Goal: Find contact information: Find contact information

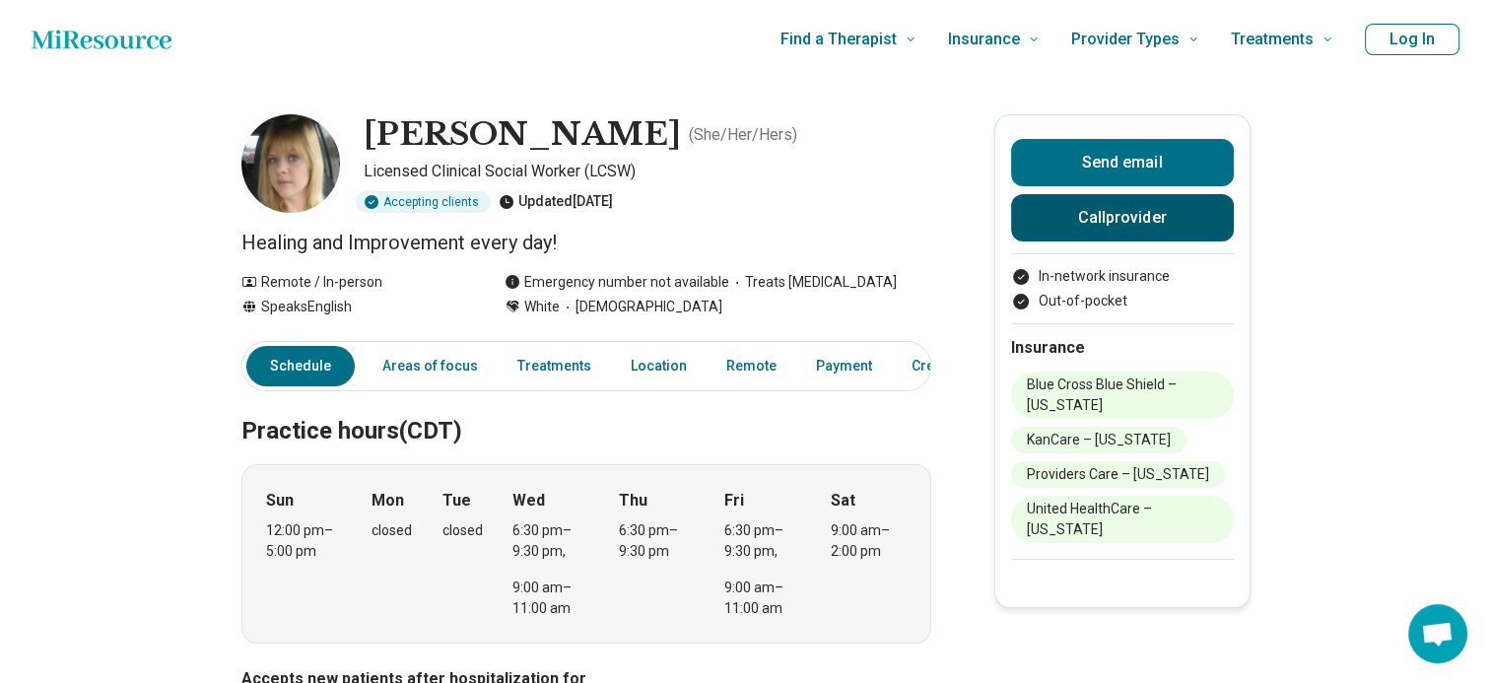
click at [1177, 226] on button "Call provider" at bounding box center [1122, 217] width 223 height 47
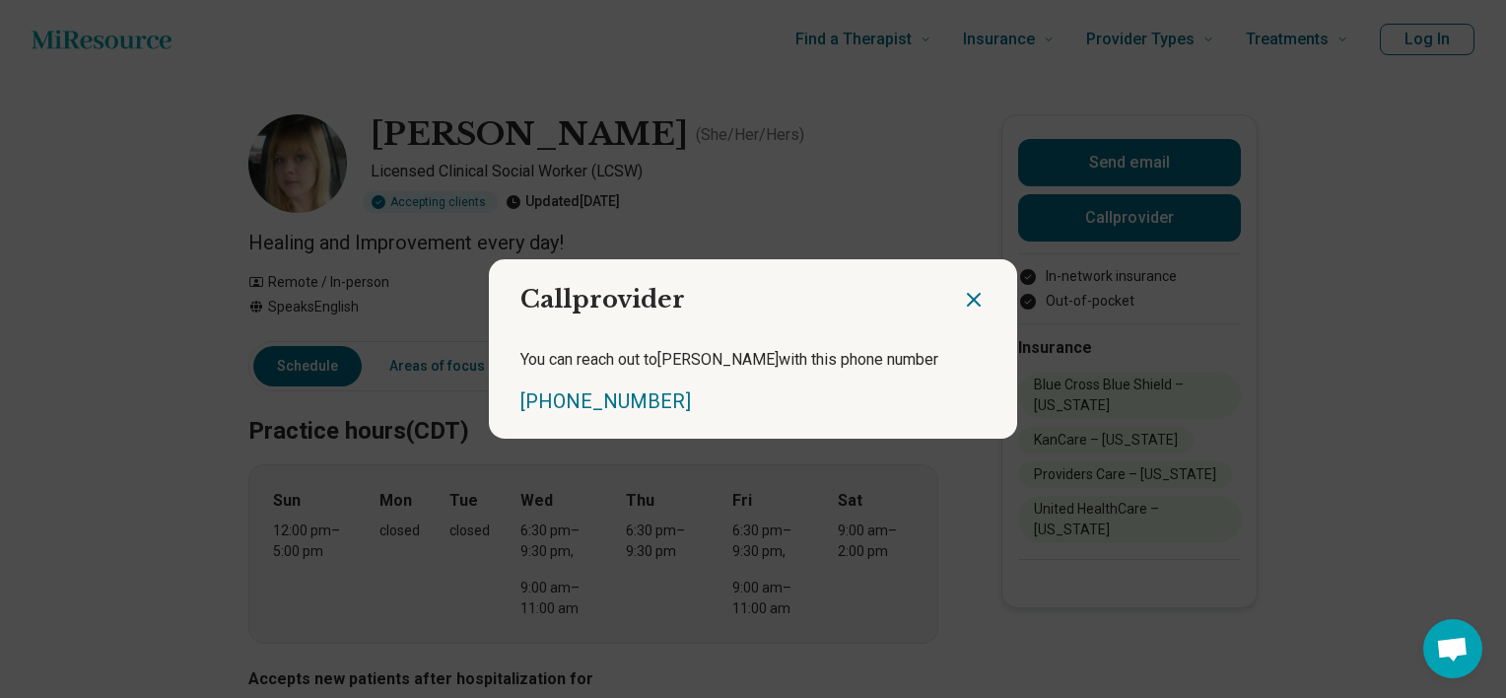
click at [977, 298] on div at bounding box center [989, 291] width 55 height 65
click at [968, 300] on icon "Close dialog" at bounding box center [974, 300] width 12 height 12
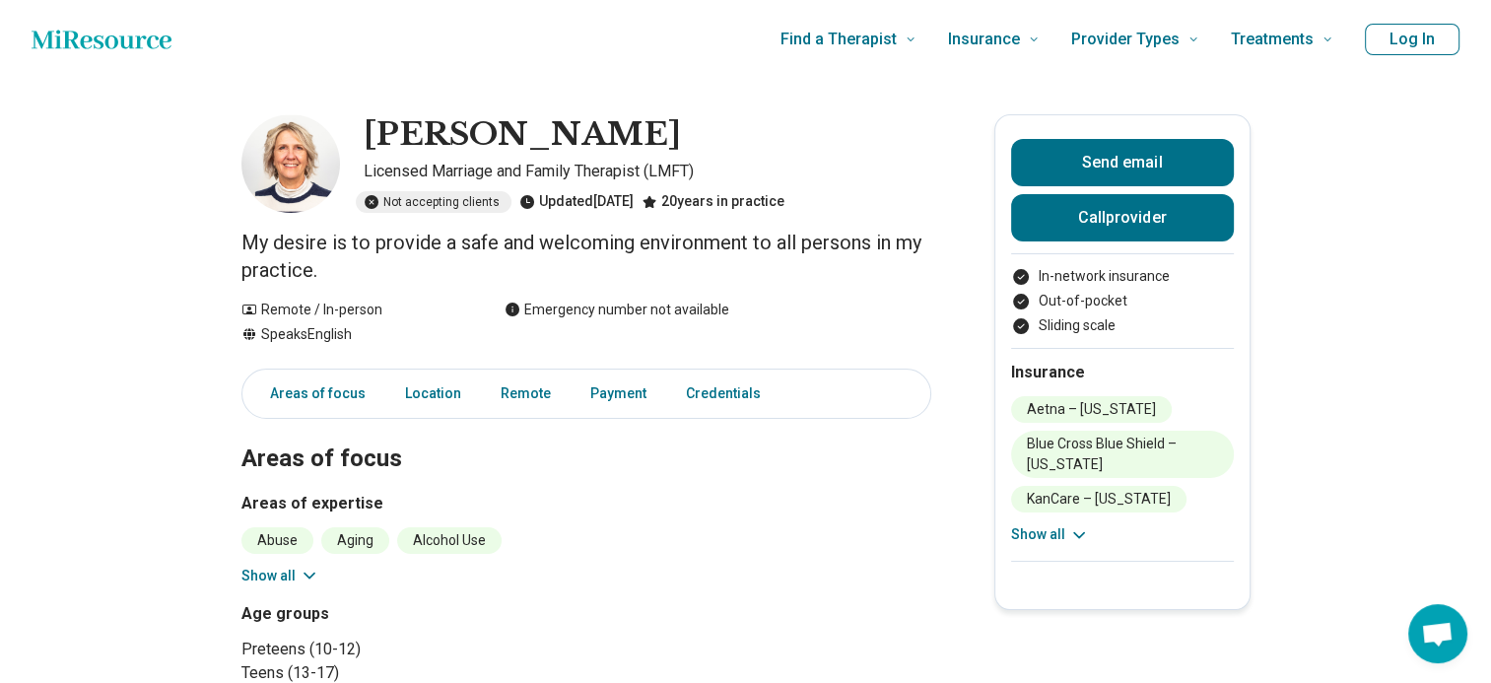
click at [1080, 528] on icon at bounding box center [1079, 535] width 20 height 20
